Goal: Navigation & Orientation: Understand site structure

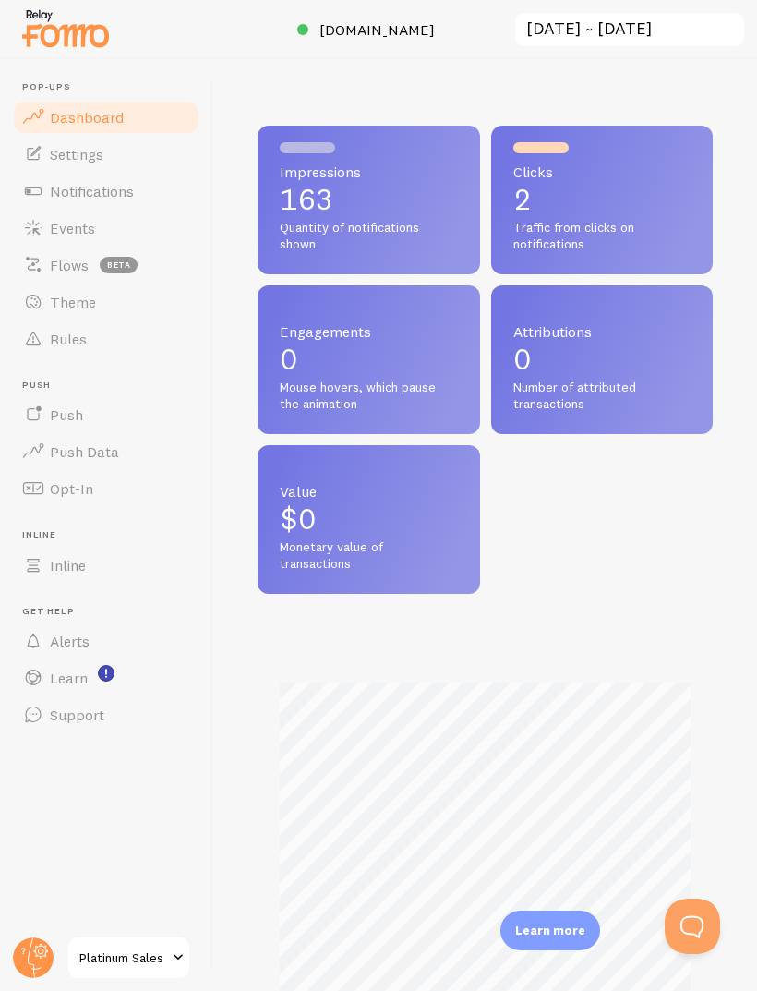
click at [635, 185] on p "2" at bounding box center [603, 200] width 178 height 30
click at [584, 220] on span "Traffic from clicks on notifications" at bounding box center [603, 236] width 178 height 32
click at [562, 164] on span "Clicks" at bounding box center [603, 171] width 178 height 15
click at [21, 173] on link "Notifications" at bounding box center [106, 191] width 190 height 37
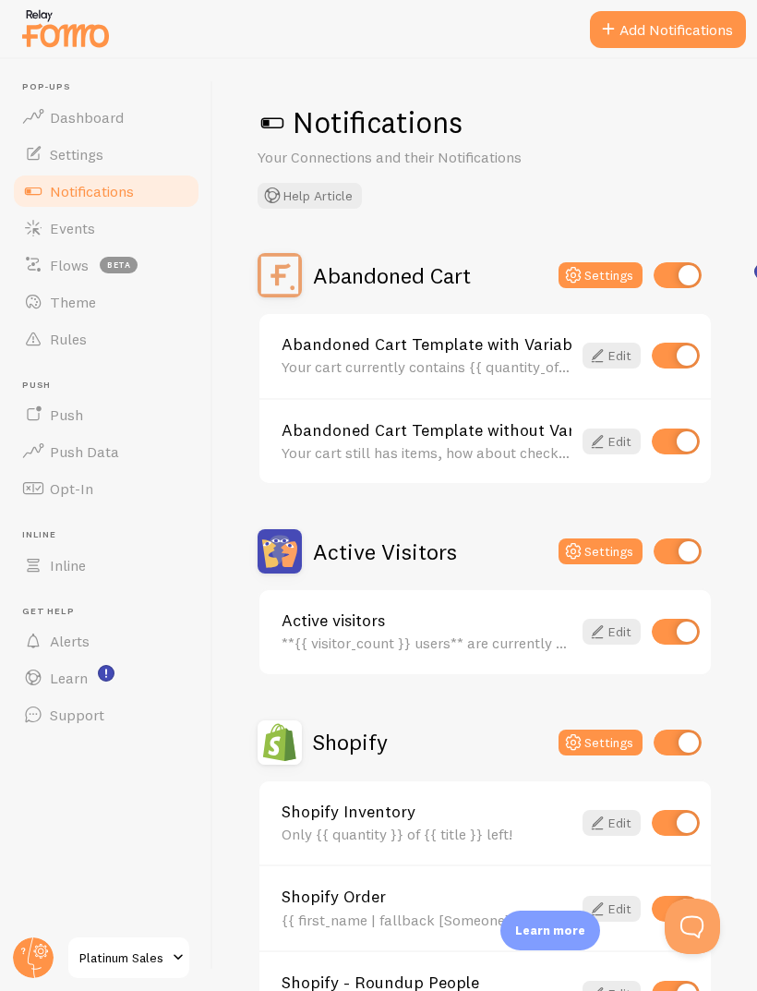
click at [46, 158] on link "Settings" at bounding box center [106, 154] width 190 height 37
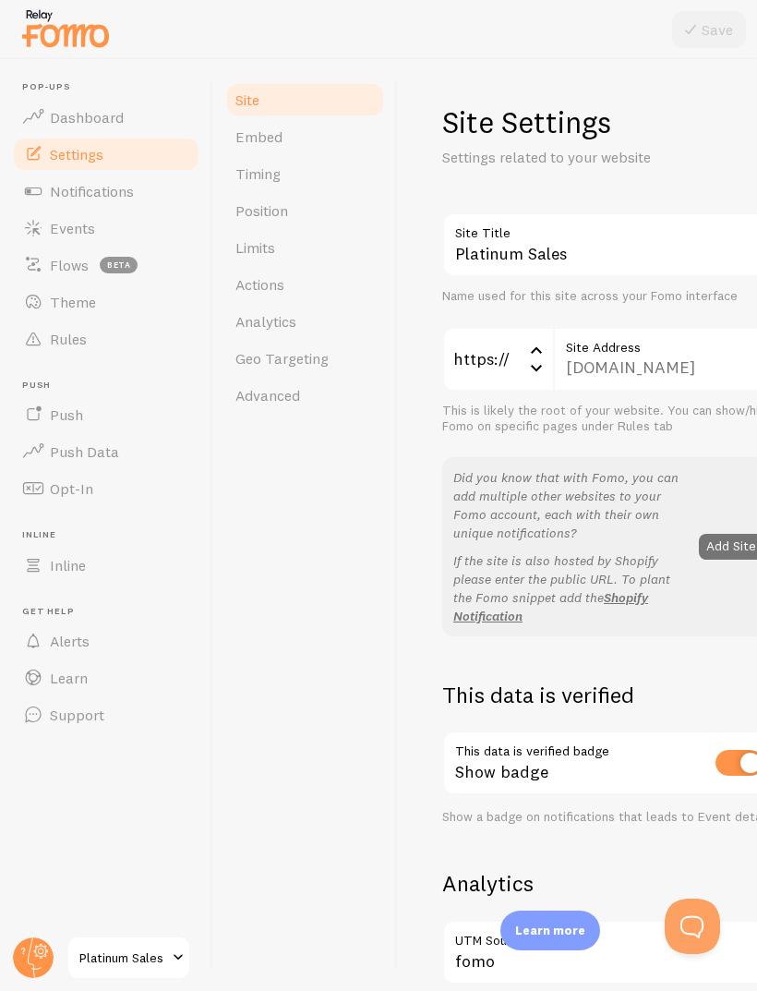
click at [29, 124] on span at bounding box center [33, 117] width 22 height 22
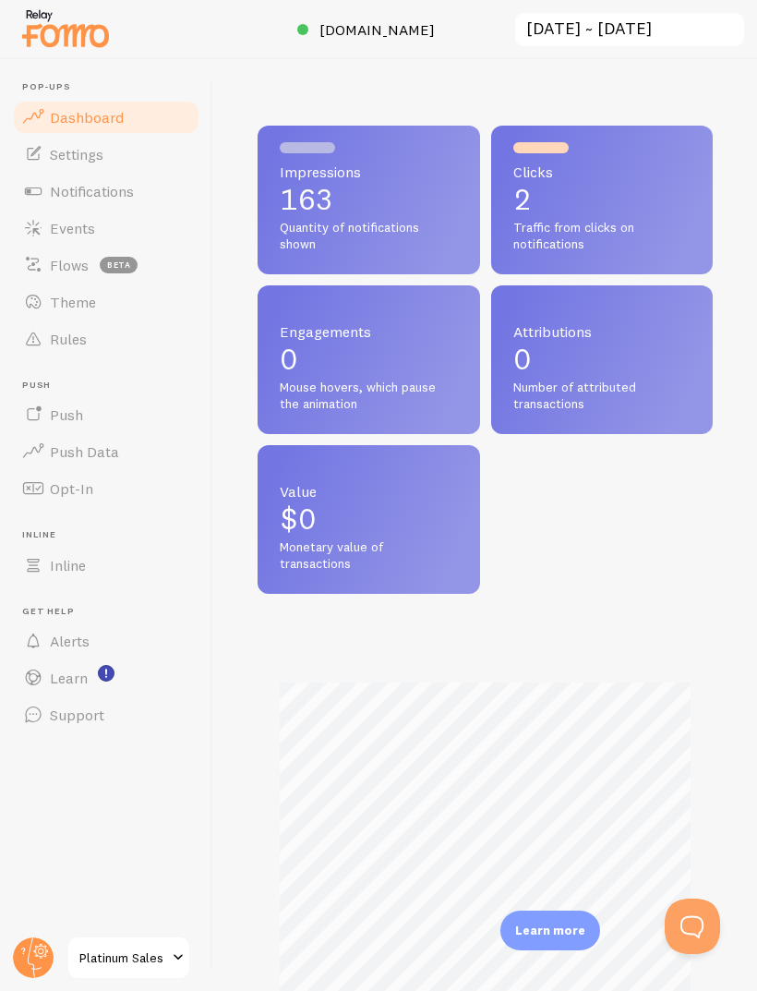
scroll to position [485, 455]
click at [405, 200] on p "163" at bounding box center [369, 200] width 178 height 30
click at [694, 30] on input "[DATE] ~ [DATE]" at bounding box center [630, 30] width 233 height 38
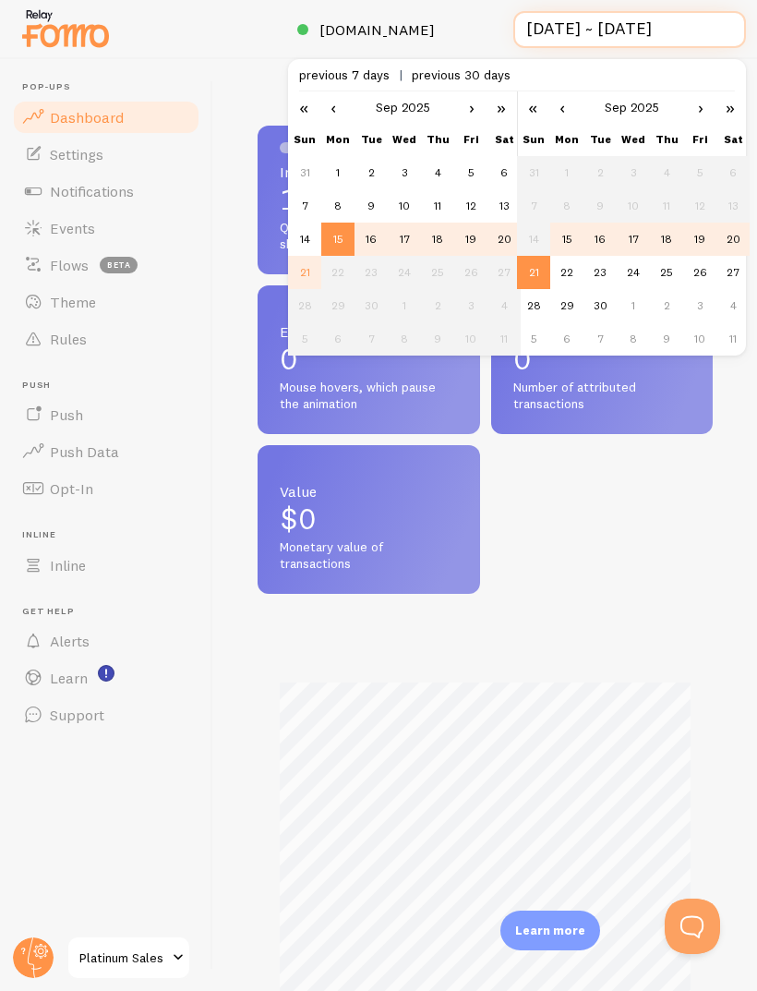
click at [697, 25] on input "[DATE] ~ [DATE]" at bounding box center [630, 30] width 233 height 38
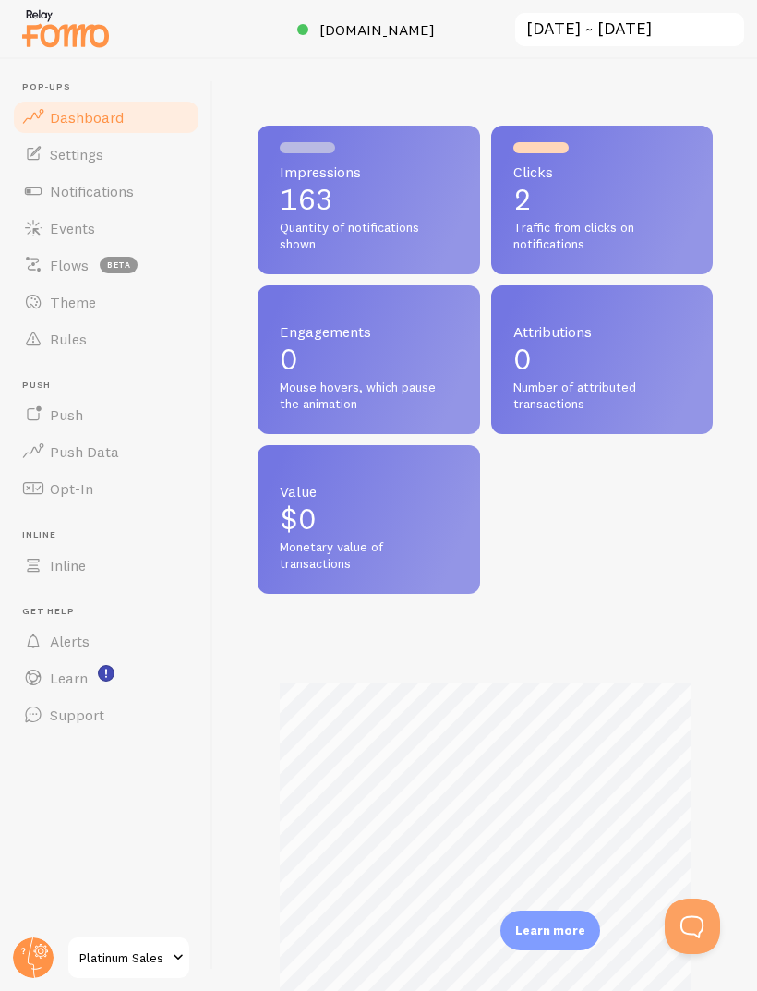
click at [34, 454] on span at bounding box center [33, 452] width 22 height 22
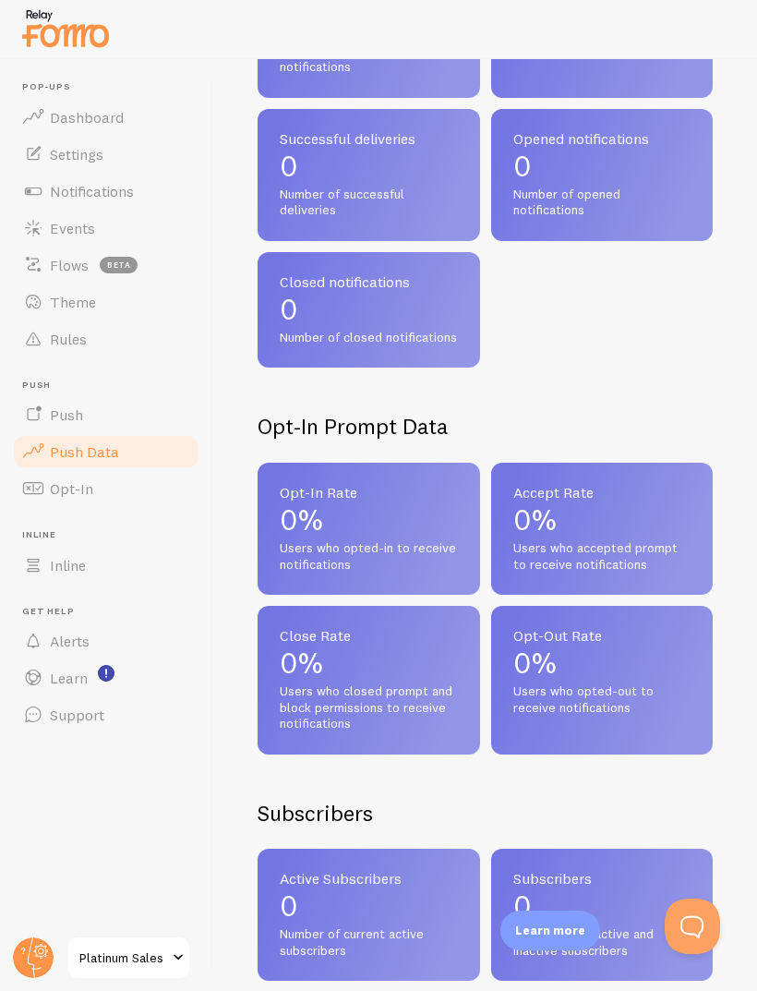
scroll to position [322, 0]
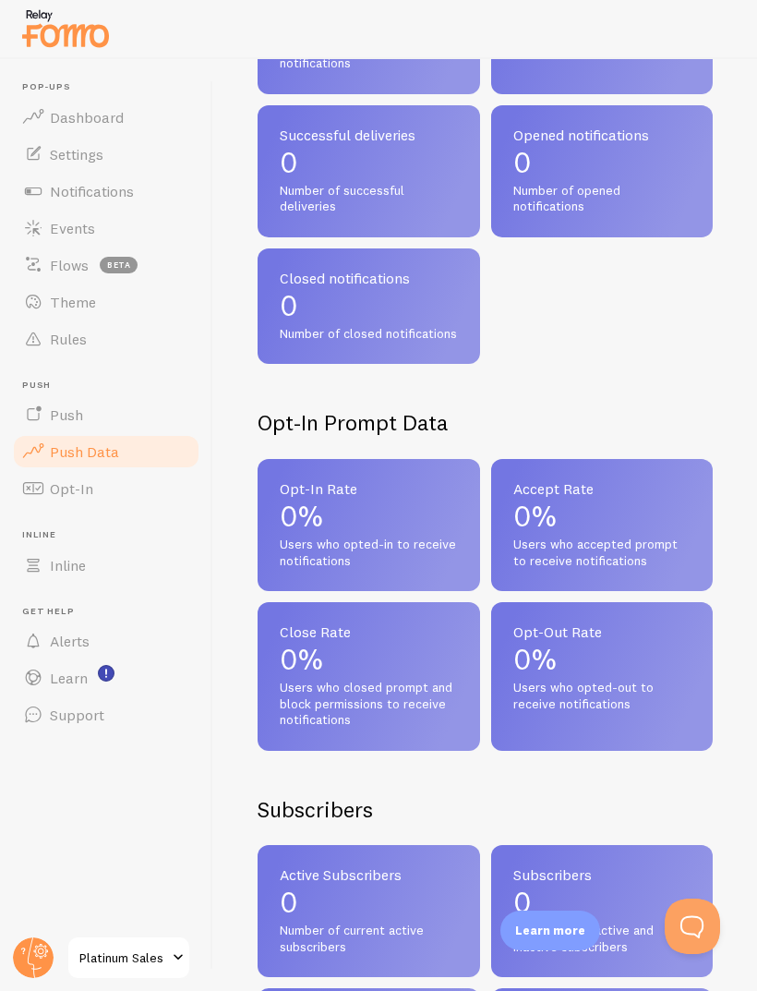
click at [37, 410] on span at bounding box center [33, 415] width 22 height 22
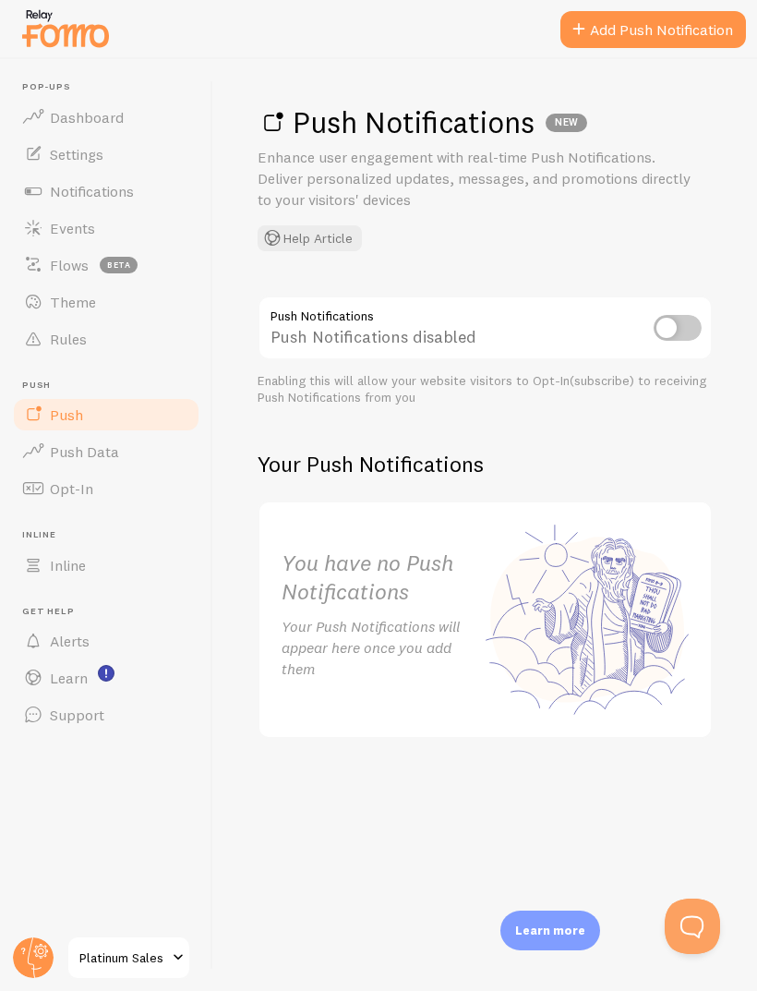
click at [50, 661] on link "Learn" at bounding box center [106, 677] width 190 height 37
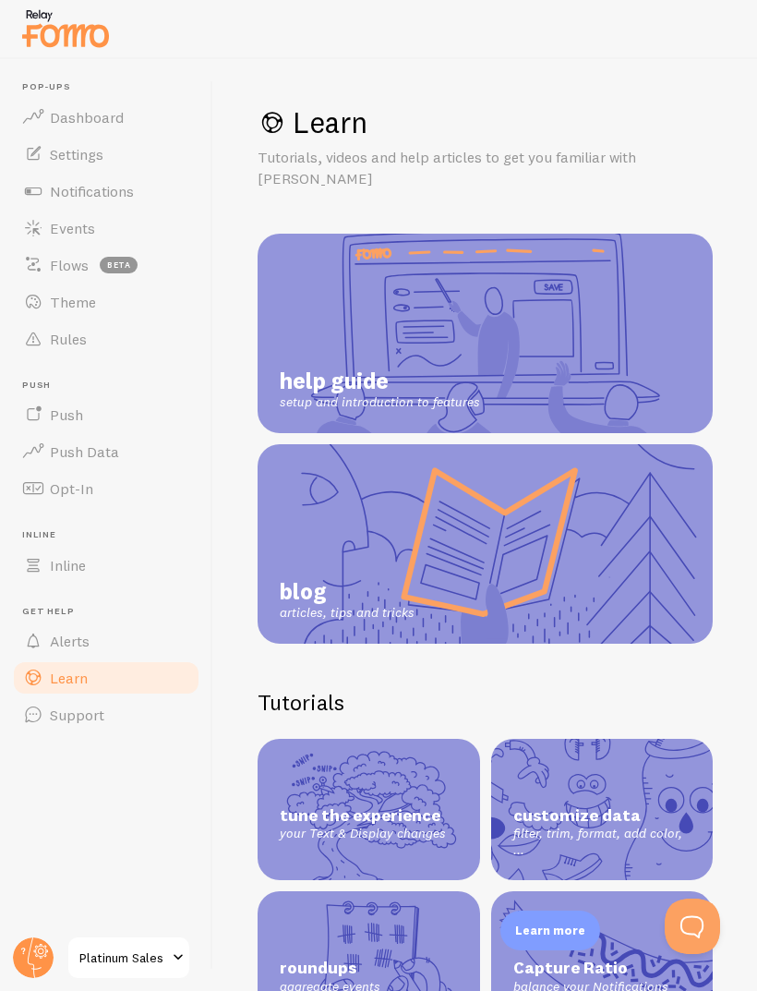
click at [30, 700] on link "Support" at bounding box center [106, 714] width 190 height 37
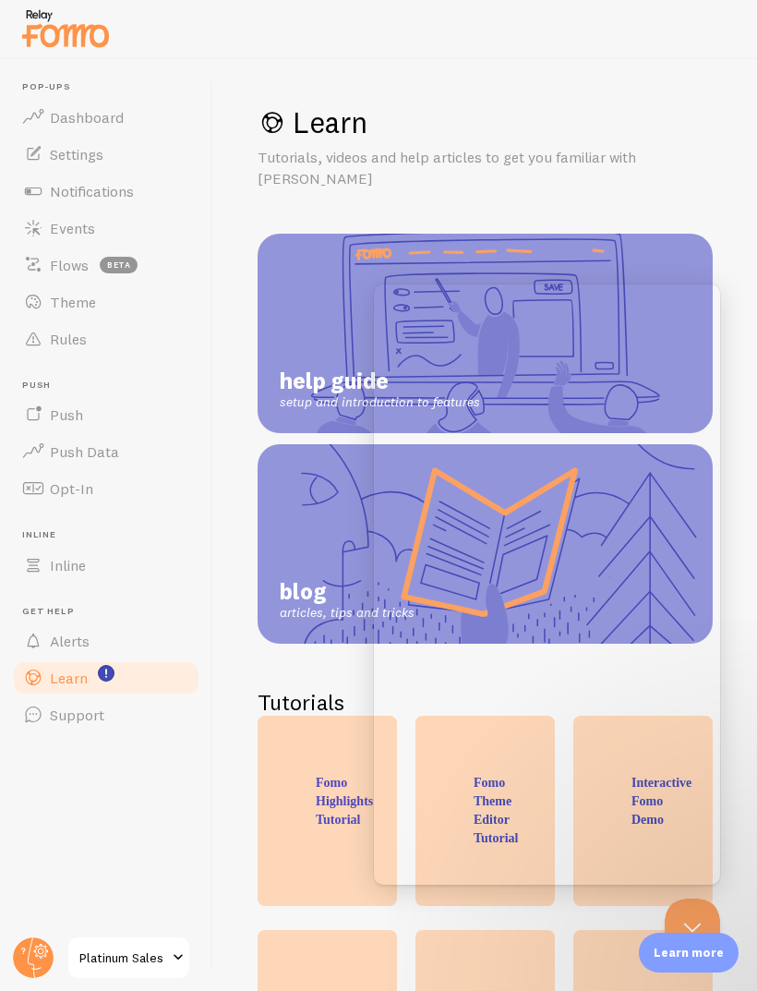
click at [30, 563] on span at bounding box center [33, 565] width 22 height 22
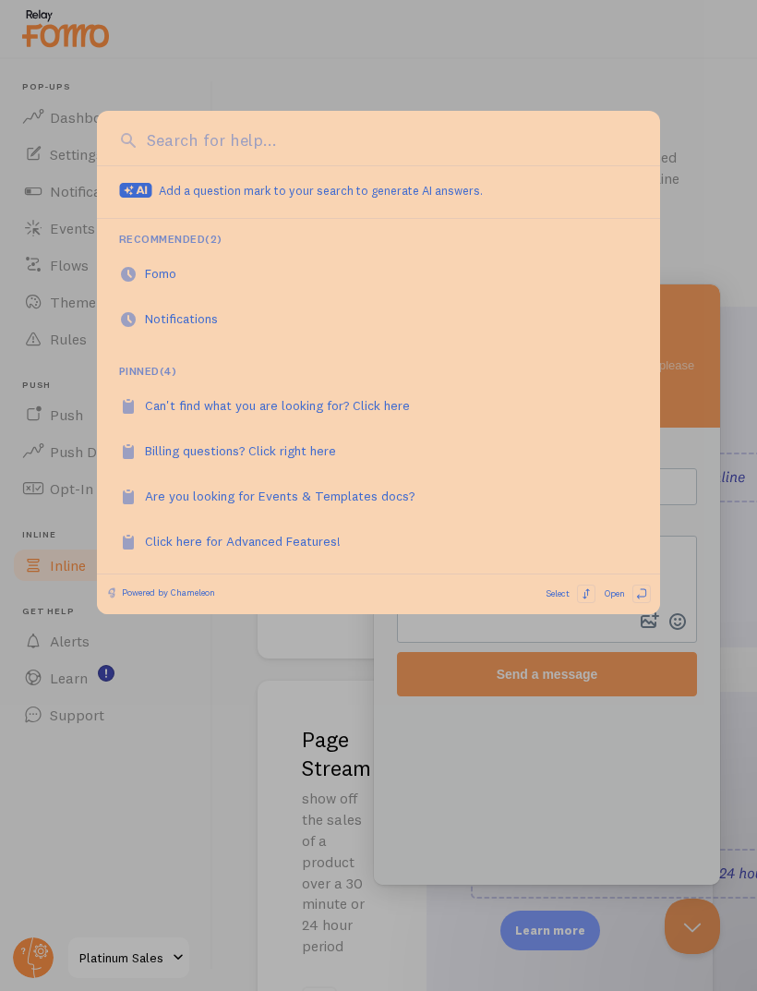
click at [701, 140] on div at bounding box center [378, 495] width 757 height 991
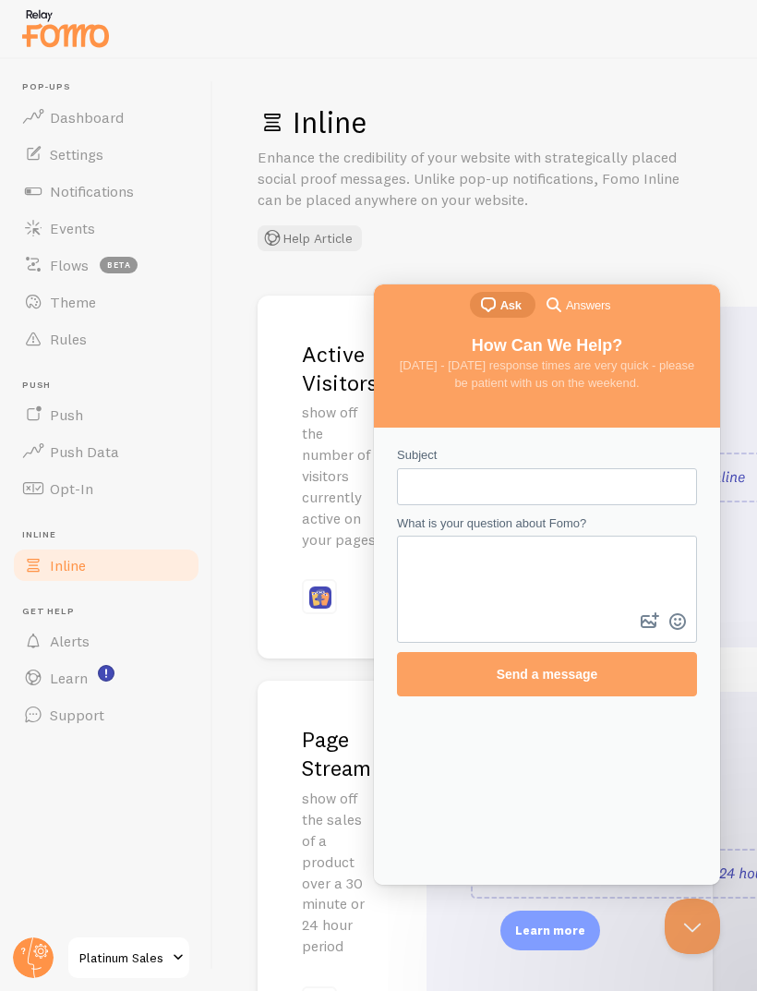
click at [675, 199] on p "Enhance the credibility of your website with strategically placed social proof …" at bounding box center [479, 179] width 443 height 64
click at [45, 126] on link "Dashboard" at bounding box center [106, 117] width 190 height 37
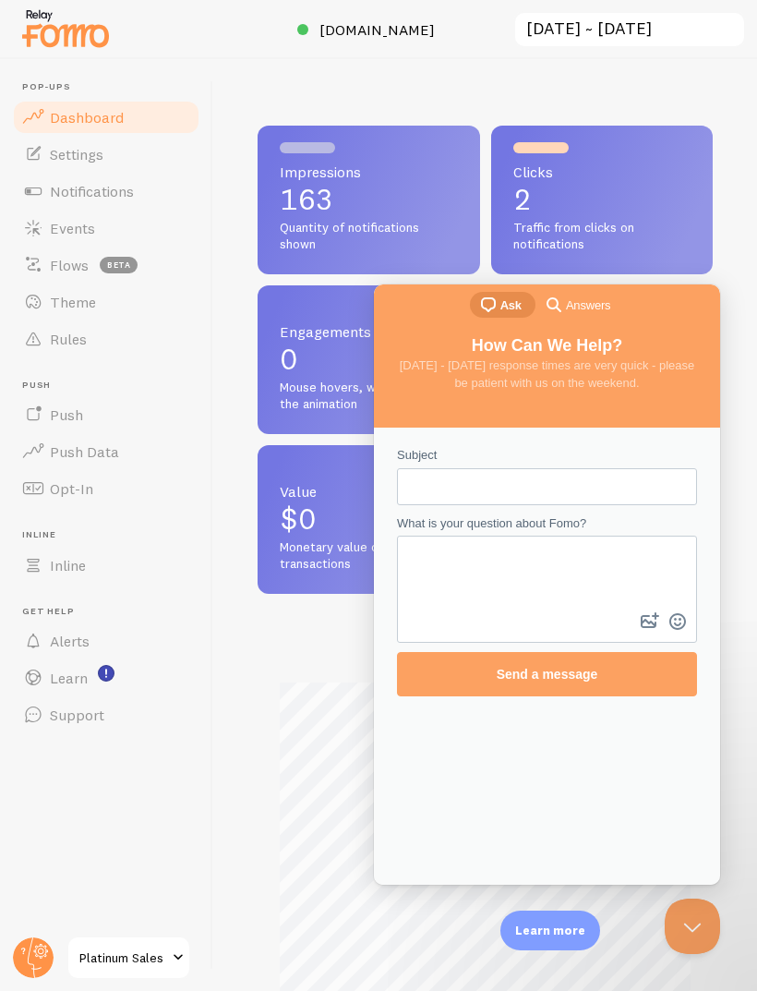
scroll to position [485, 455]
click at [67, 165] on link "Settings" at bounding box center [106, 154] width 190 height 37
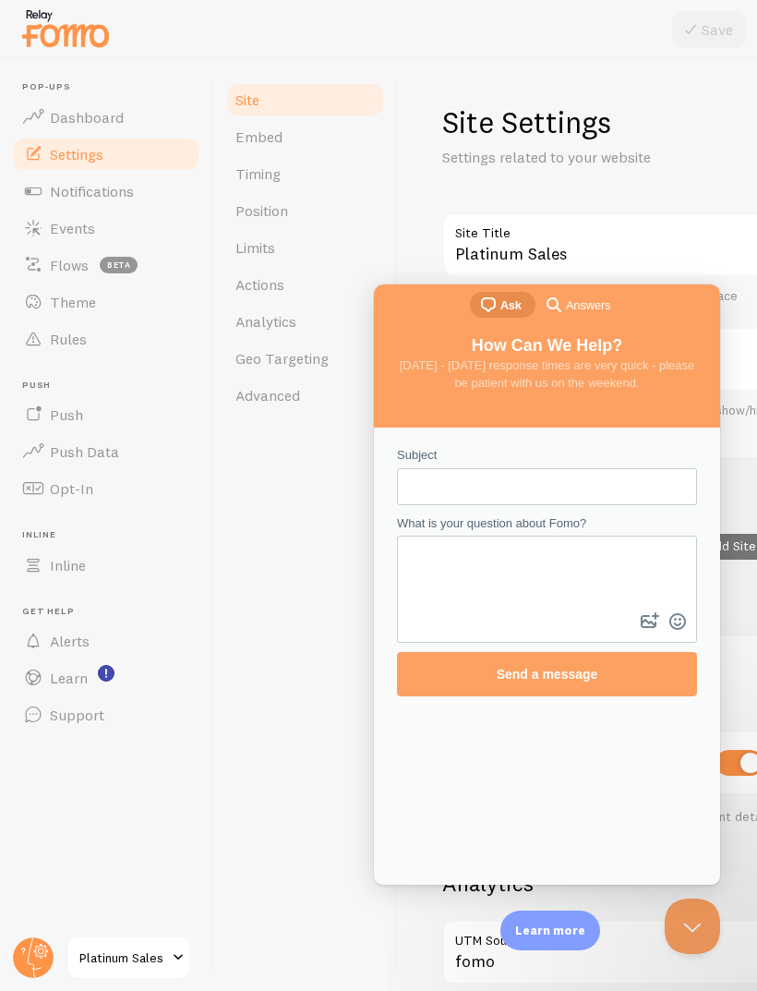
click at [687, 932] on button "Close Beacon popover" at bounding box center [692, 926] width 55 height 55
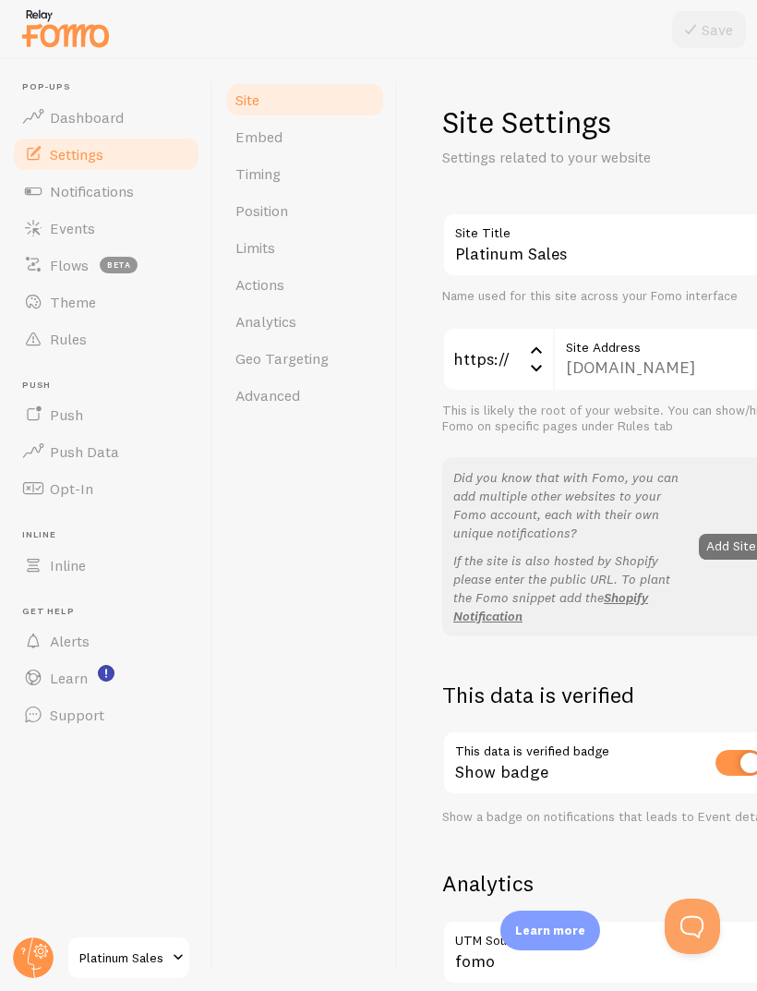
click at [29, 114] on span at bounding box center [33, 117] width 22 height 22
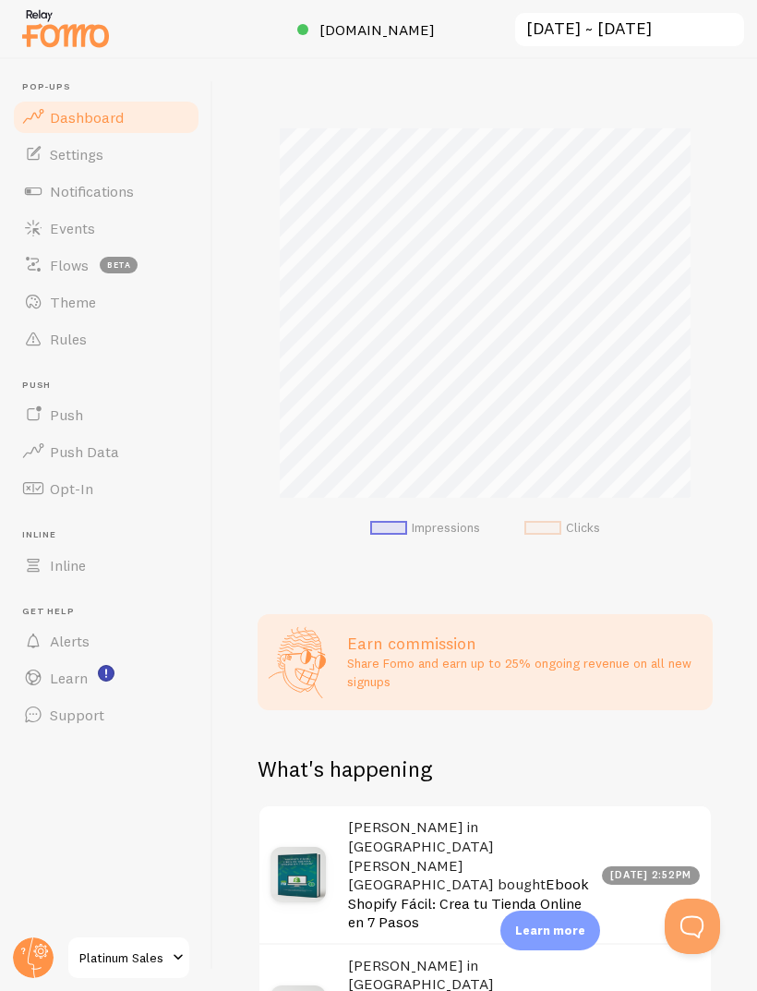
scroll to position [59, 0]
